Goal: Information Seeking & Learning: Learn about a topic

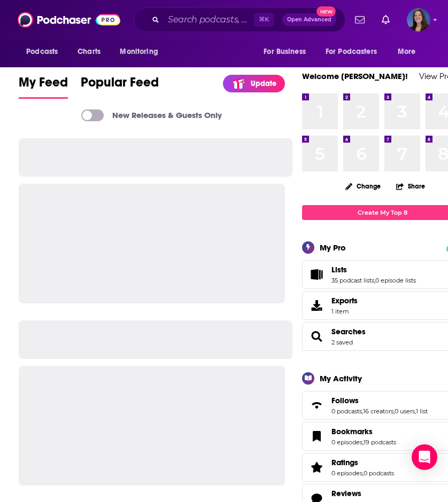
scroll to position [-1, 0]
click at [222, 10] on div "⌘ K Open Advanced New" at bounding box center [239, 19] width 211 height 25
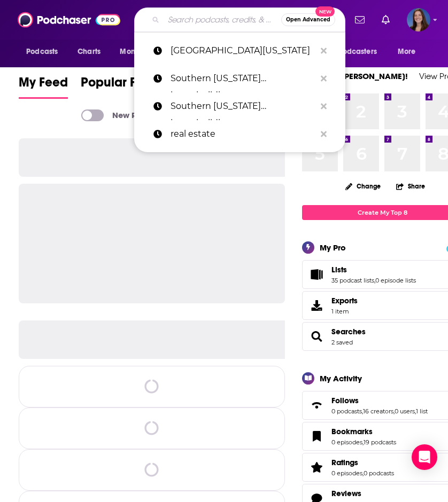
click at [216, 18] on input "Search podcasts, credits, & more..." at bounding box center [221, 19] width 117 height 17
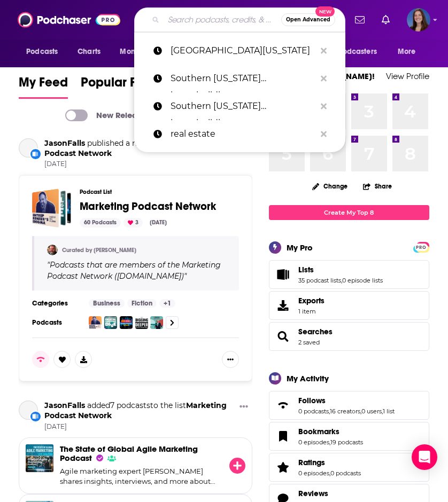
paste input "Builder Straight Talk Podcast"
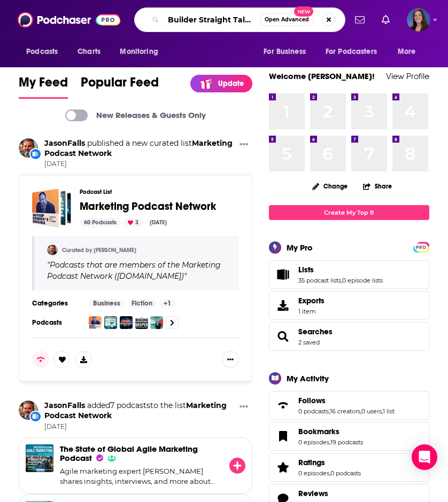
type input "Builder Straight Talk Podcast"
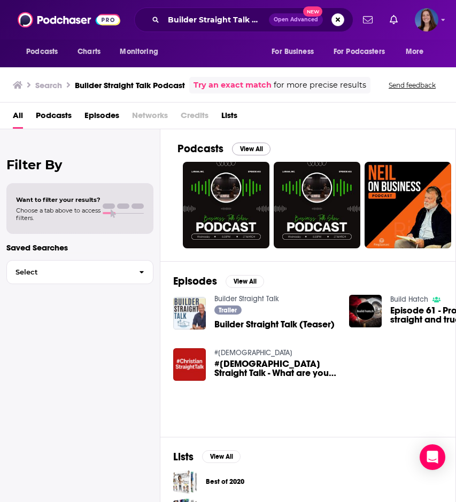
click at [242, 148] on button "View All" at bounding box center [251, 149] width 38 height 13
click at [195, 314] on img "Builder Straight Talk (Teaser)" at bounding box center [189, 313] width 33 height 33
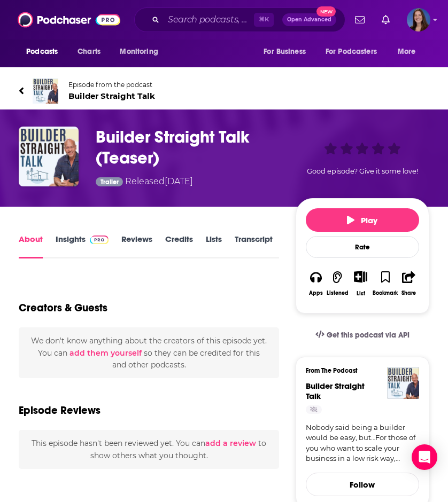
click at [81, 242] on link "Insights" at bounding box center [82, 246] width 53 height 25
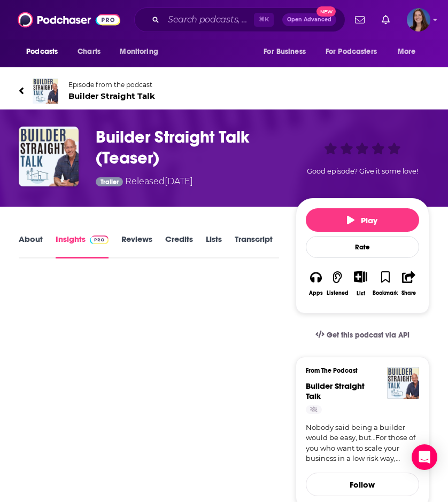
click at [101, 96] on span "Builder Straight Talk" at bounding box center [111, 96] width 87 height 10
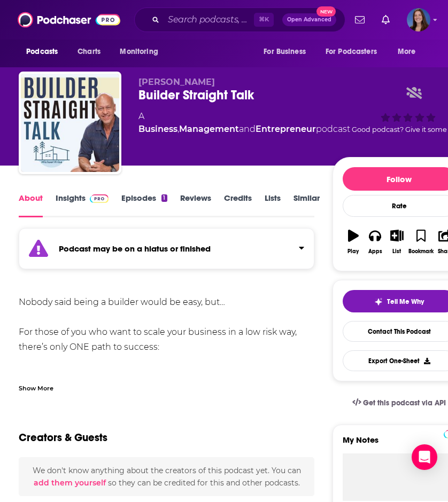
click at [80, 200] on link "Insights" at bounding box center [82, 205] width 53 height 25
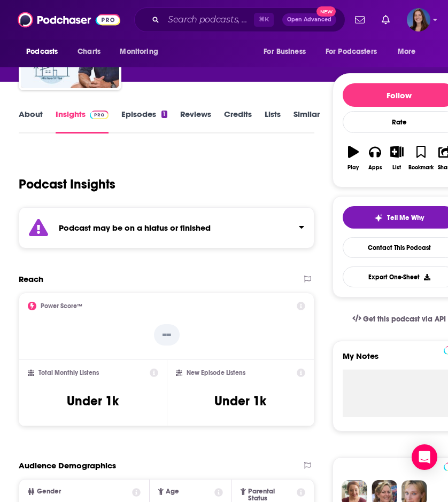
scroll to position [84, 0]
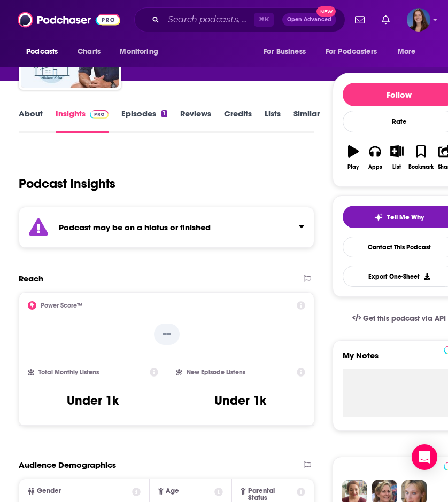
click at [151, 123] on link "Episodes 1" at bounding box center [143, 120] width 45 height 25
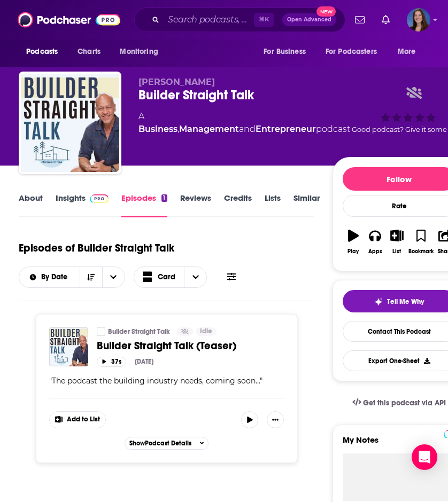
scroll to position [39, 0]
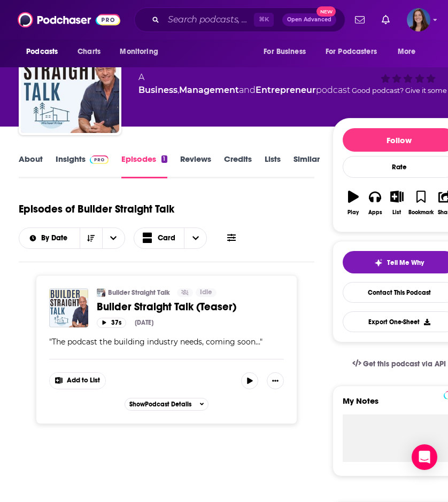
click at [194, 329] on div "Builder Straight Talk Idle Categories Business + 2 Builder Straight Talk (Tease…" at bounding box center [166, 321] width 234 height 66
